Goal: Check status: Check status

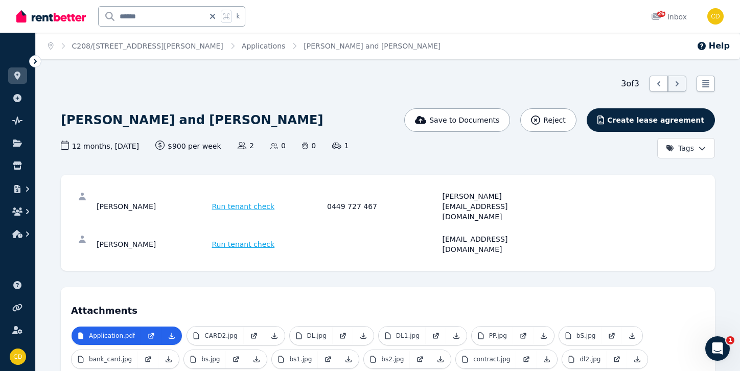
click at [217, 19] on icon at bounding box center [213, 16] width 10 height 8
click at [207, 21] on input "text" at bounding box center [158, 16] width 119 height 19
type input "*********"
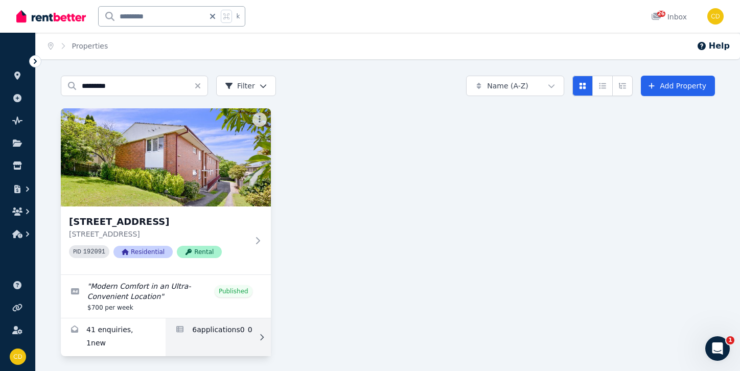
click at [231, 332] on link "Applications for 3/54 Greenwich Road, Greenwich" at bounding box center [218, 338] width 105 height 38
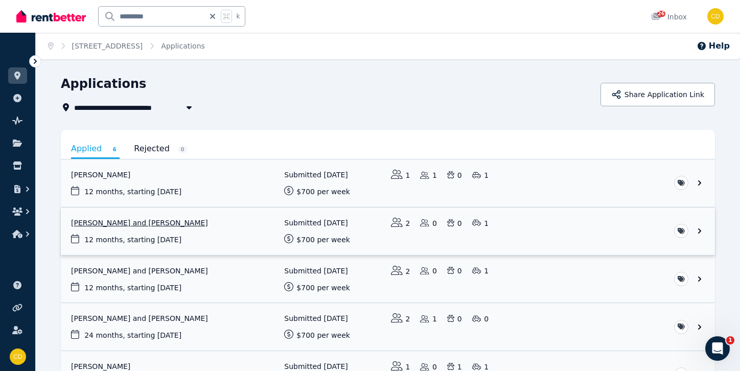
click at [151, 221] on link "View application: Isaac Smith and Ella Frost" at bounding box center [388, 232] width 655 height 48
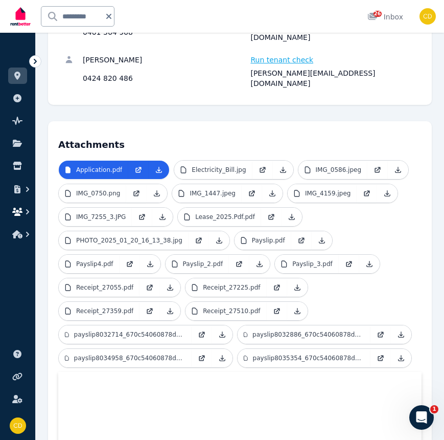
scroll to position [248, 0]
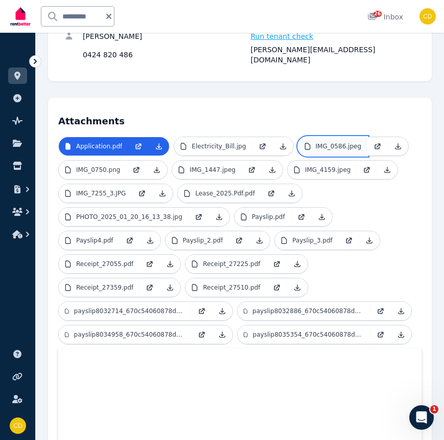
click at [310, 137] on link "IMG_0586.jpeg" at bounding box center [334, 146] width 70 height 18
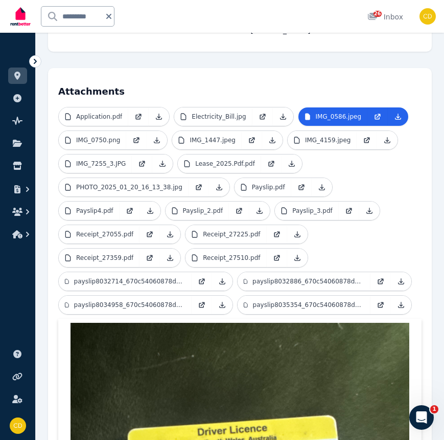
scroll to position [272, 0]
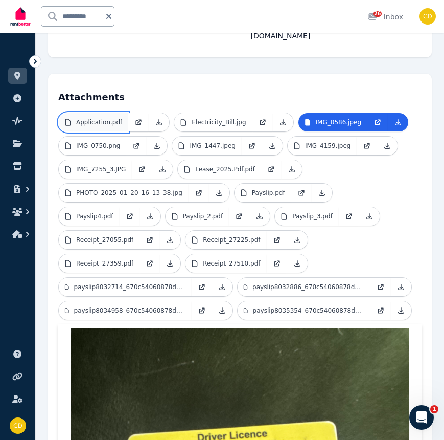
click at [99, 118] on p "Application.pdf" at bounding box center [99, 122] width 46 height 8
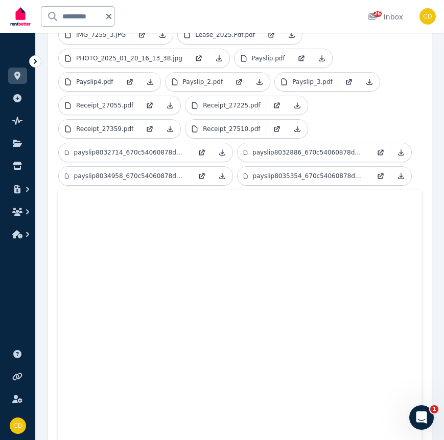
scroll to position [188, 0]
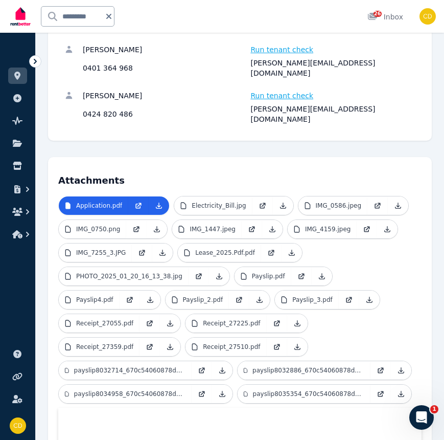
click at [293, 65] on div "[PERSON_NAME][EMAIL_ADDRESS][DOMAIN_NAME]" at bounding box center [333, 68] width 165 height 20
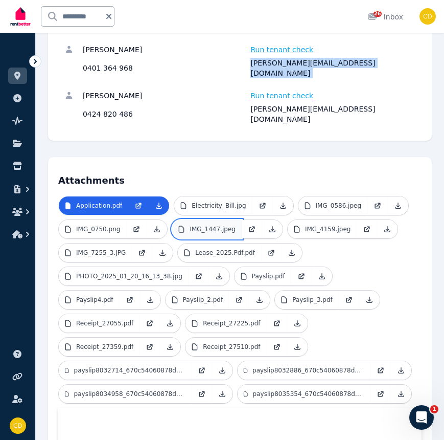
click at [216, 225] on p "IMG_1447.jpeg" at bounding box center [213, 229] width 46 height 8
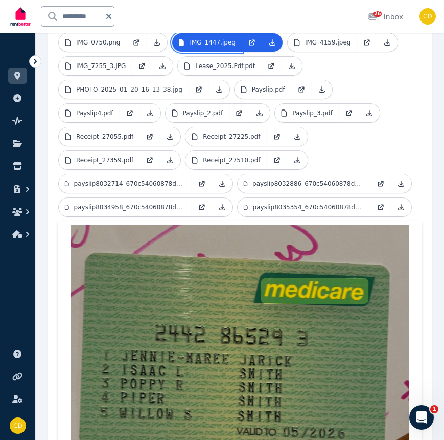
scroll to position [183, 0]
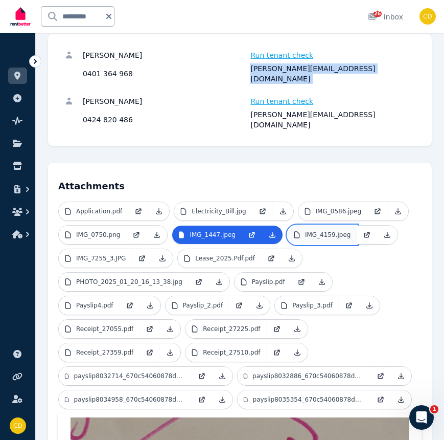
click at [312, 231] on p "IMG_4159.jpeg" at bounding box center [328, 235] width 46 height 8
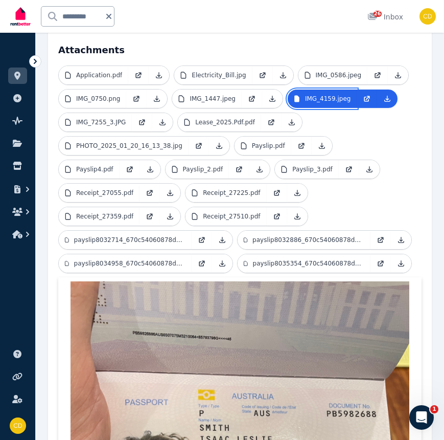
scroll to position [237, 0]
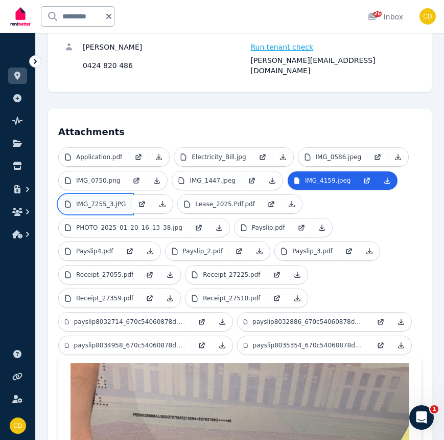
click at [94, 200] on p "IMG_7255_3.JPG" at bounding box center [101, 204] width 50 height 8
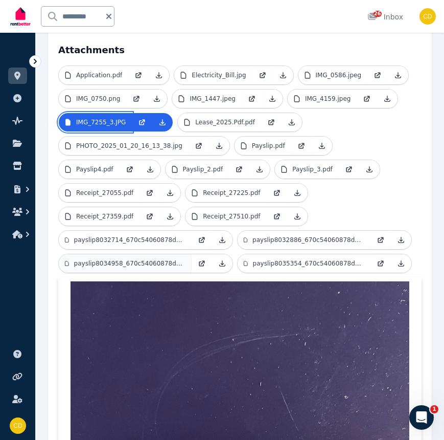
scroll to position [317, 0]
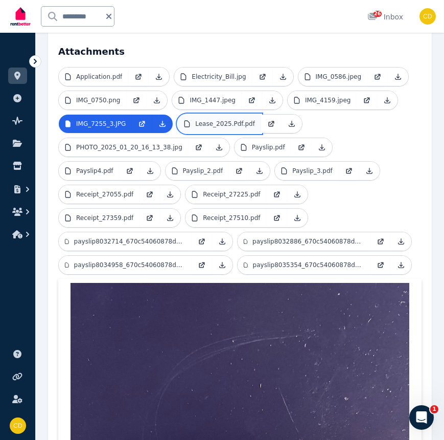
click at [188, 115] on link "Lease_2025.Pdf.pdf" at bounding box center [219, 124] width 83 height 18
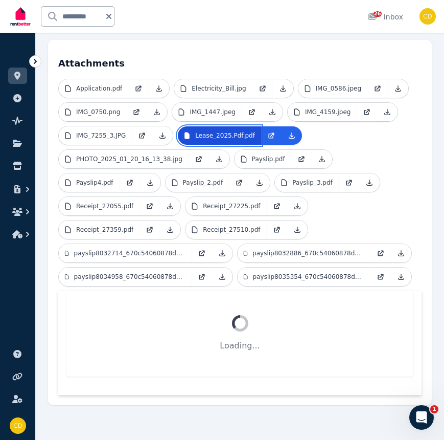
scroll to position [285, 0]
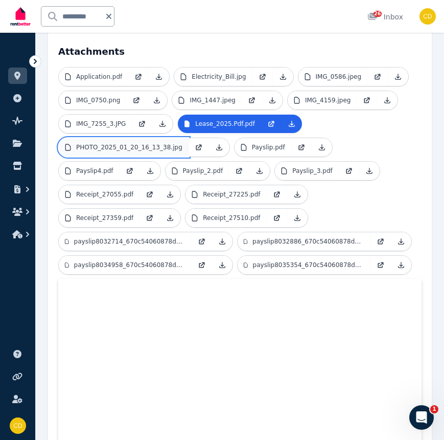
click at [124, 143] on p "PHOTO_2025_01_20_16_13_38.jpg" at bounding box center [129, 147] width 106 height 8
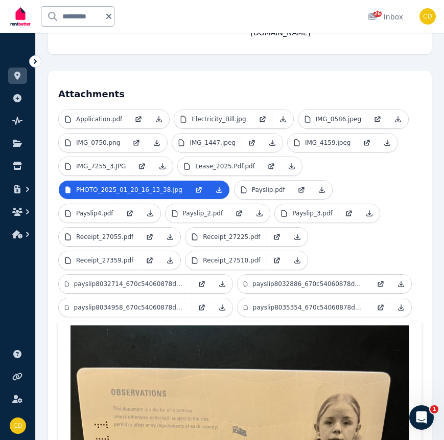
scroll to position [272, 0]
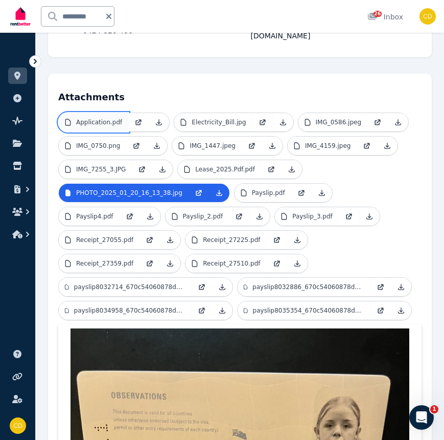
click at [85, 118] on p "Application.pdf" at bounding box center [99, 122] width 46 height 8
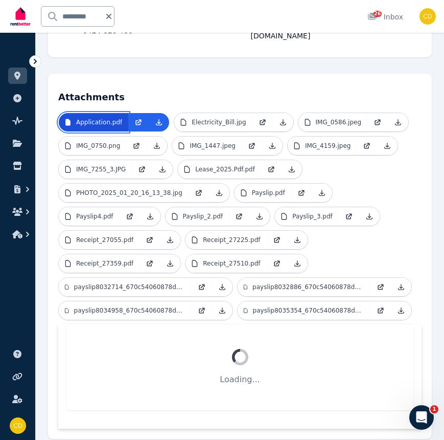
click at [85, 118] on p "Application.pdf" at bounding box center [99, 122] width 46 height 8
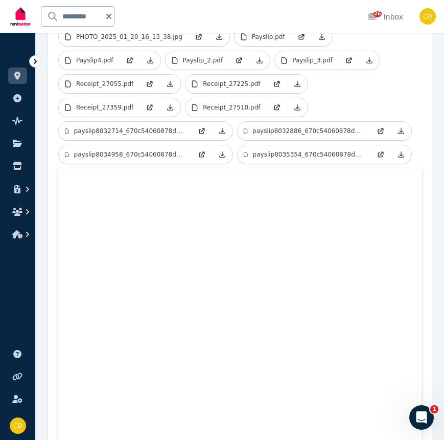
scroll to position [190, 0]
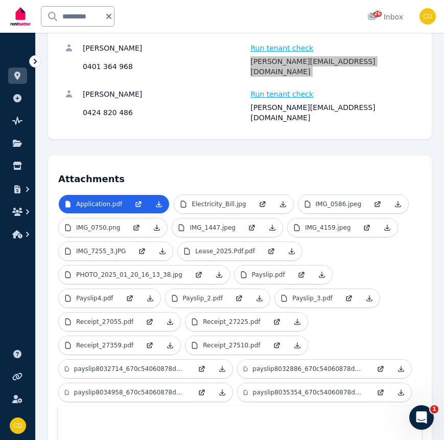
click at [288, 102] on div "[PERSON_NAME][EMAIL_ADDRESS][DOMAIN_NAME]" at bounding box center [333, 112] width 165 height 20
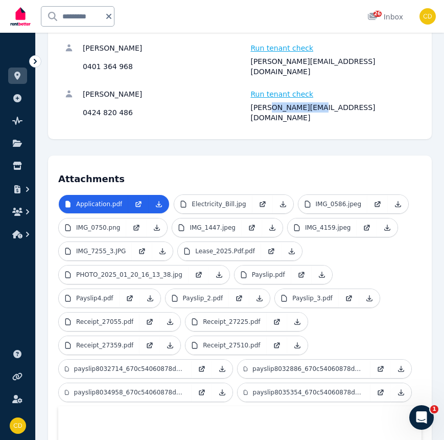
click at [288, 102] on div "[PERSON_NAME][EMAIL_ADDRESS][DOMAIN_NAME]" at bounding box center [333, 112] width 165 height 20
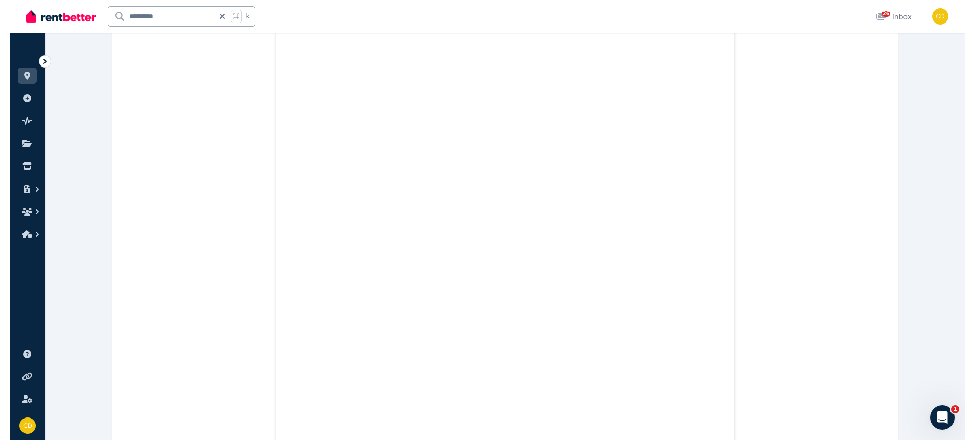
scroll to position [457, 0]
